Goal: Find specific page/section

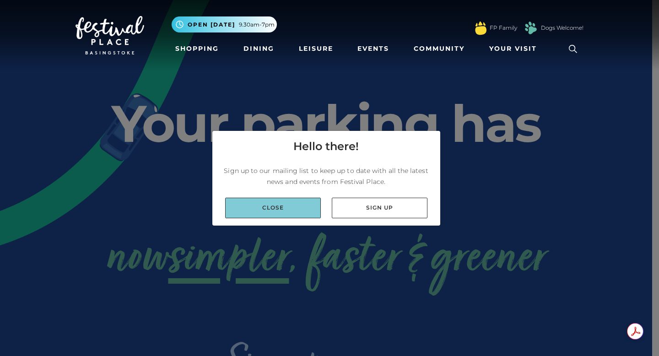
click at [290, 203] on link "Close" at bounding box center [273, 208] width 96 height 21
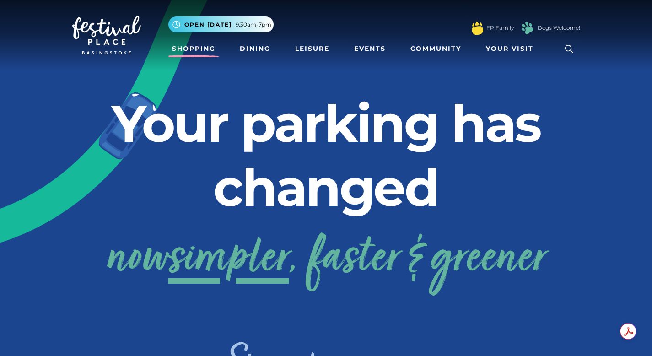
click at [203, 52] on link "Shopping" at bounding box center [193, 48] width 51 height 17
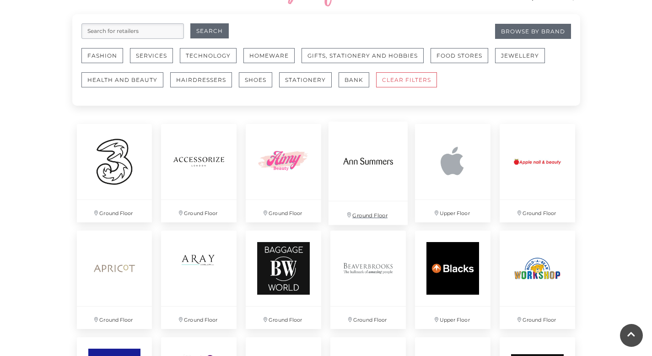
scroll to position [562, 0]
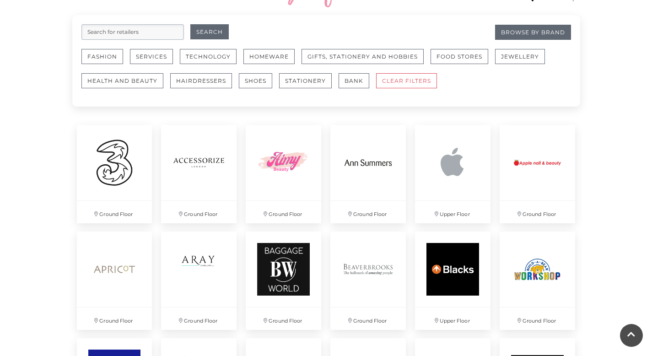
click at [146, 33] on input "search" at bounding box center [132, 32] width 103 height 16
type input "primark"
click at [190, 24] on button "Search" at bounding box center [209, 31] width 38 height 15
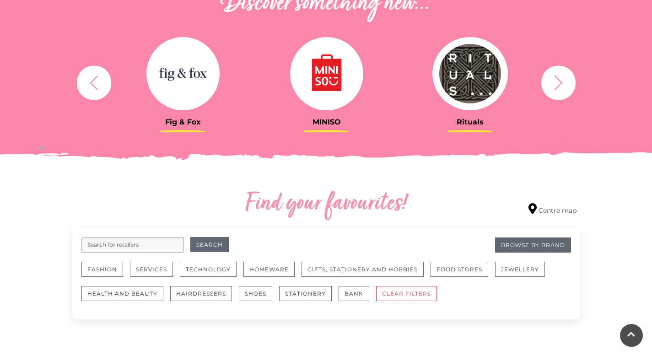
scroll to position [454, 0]
